Goal: Task Accomplishment & Management: Manage account settings

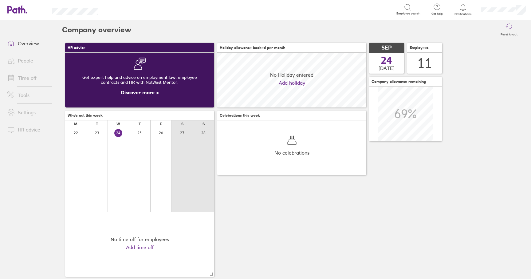
scroll to position [55, 149]
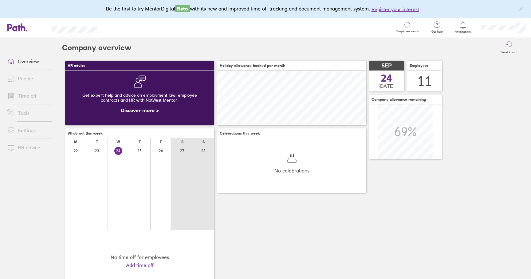
click at [28, 97] on link "Time off" at bounding box center [27, 96] width 50 height 12
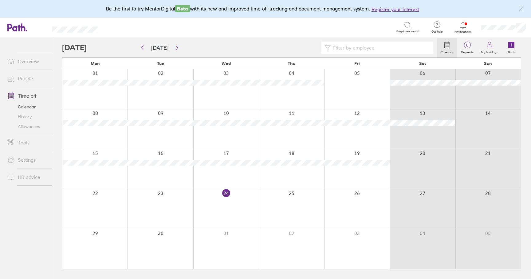
click at [34, 125] on link "Allowances" at bounding box center [27, 126] width 50 height 10
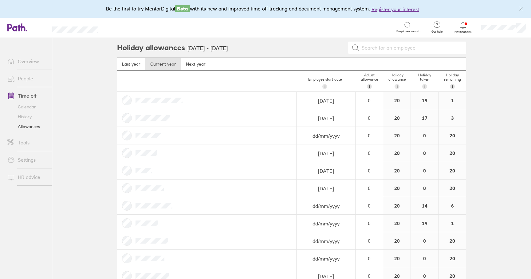
scroll to position [15, 0]
